Goal: Find specific page/section: Find specific page/section

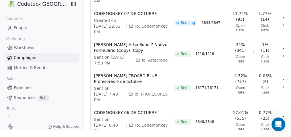
scroll to position [499, 0]
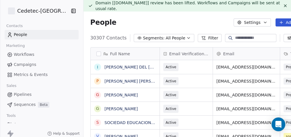
scroll to position [120, 235]
click at [21, 65] on span "Campaigns" at bounding box center [25, 64] width 22 height 6
